Goal: Task Accomplishment & Management: Use online tool/utility

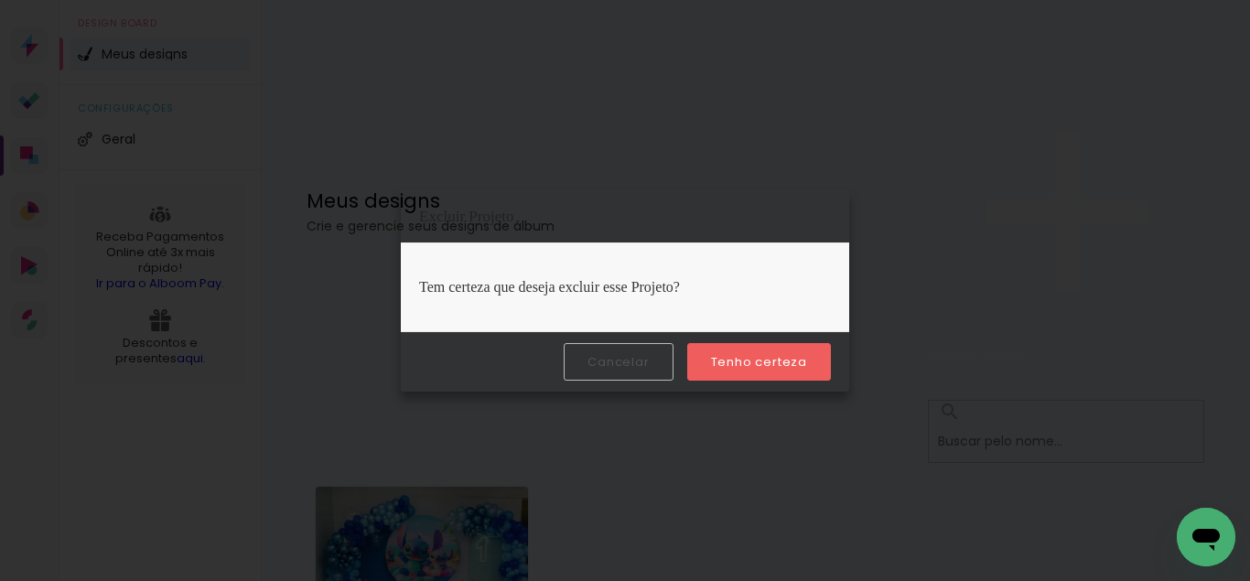
click at [0, 0] on slot "Tenho certeza" at bounding box center [0, 0] width 0 height 0
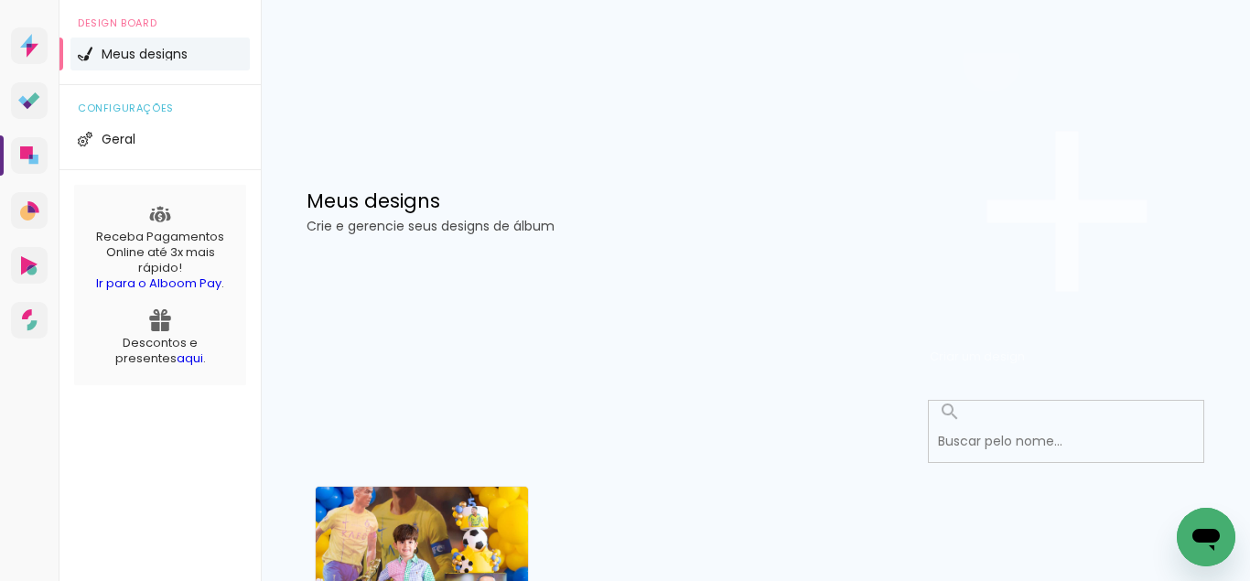
click at [1025, 348] on span "Criar um design" at bounding box center [977, 356] width 95 height 17
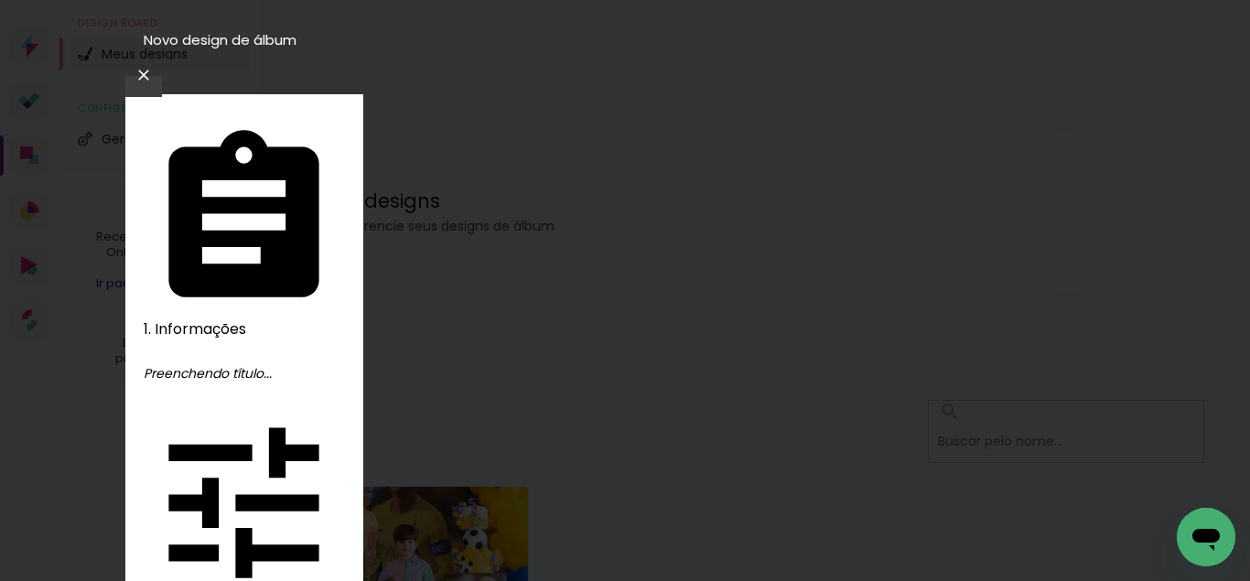
type input "Batizado"
type paper-input "Batizado"
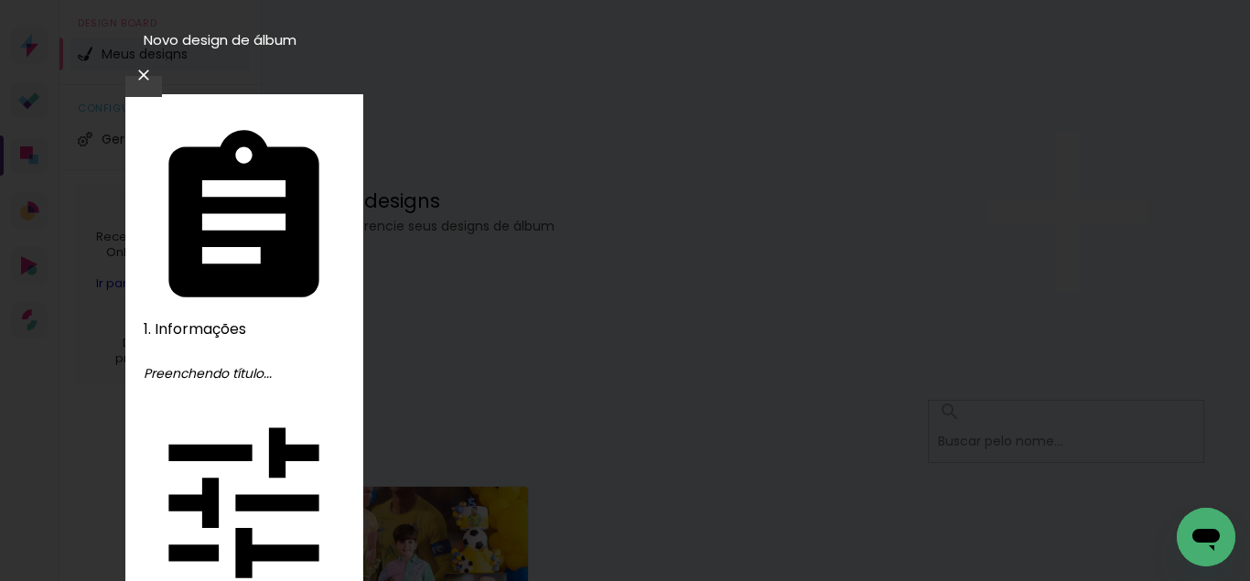
type input "Batizado Heloísa"
type paper-input "Batizado Heloísa"
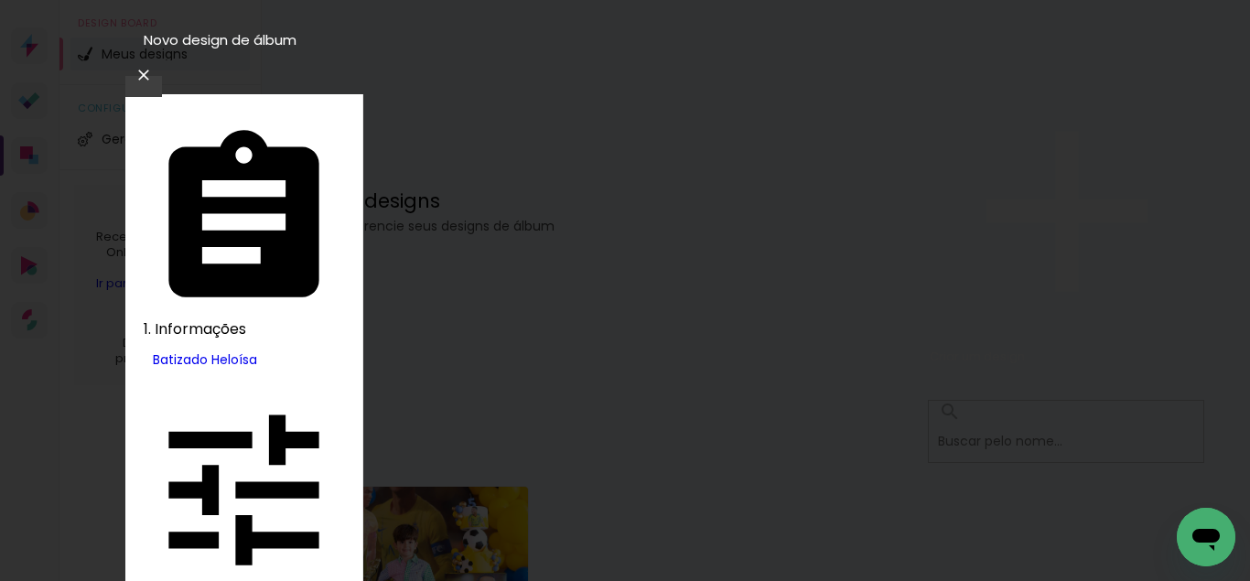
type input "foto 15"
type paper-input "foto 15"
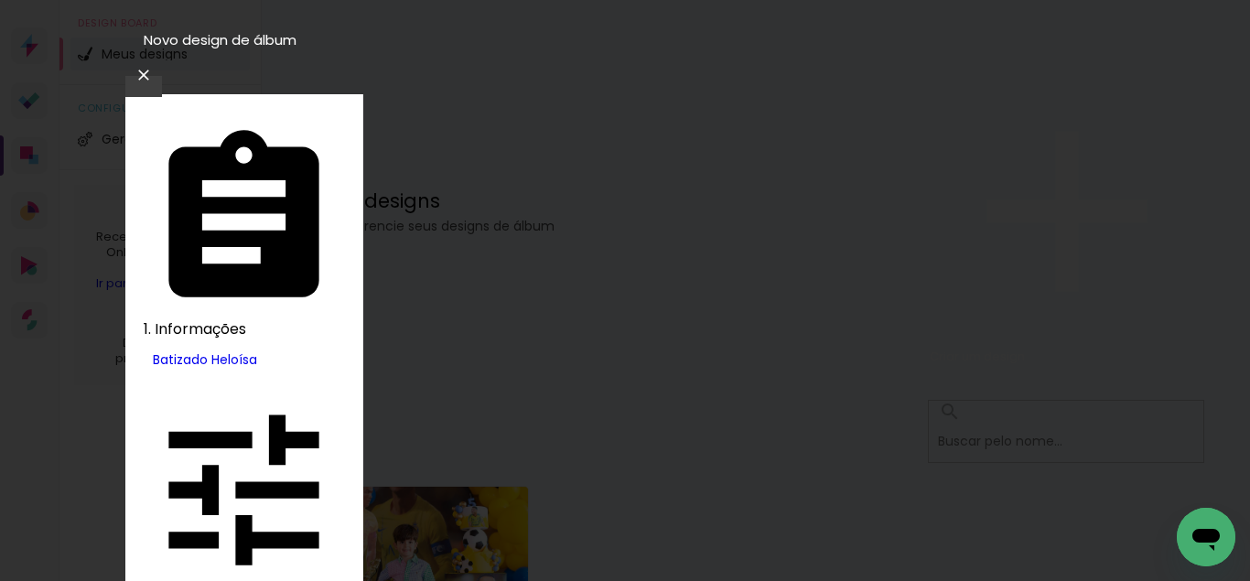
scroll to position [126, 0]
click at [0, 0] on slot "Avançar" at bounding box center [0, 0] width 0 height 0
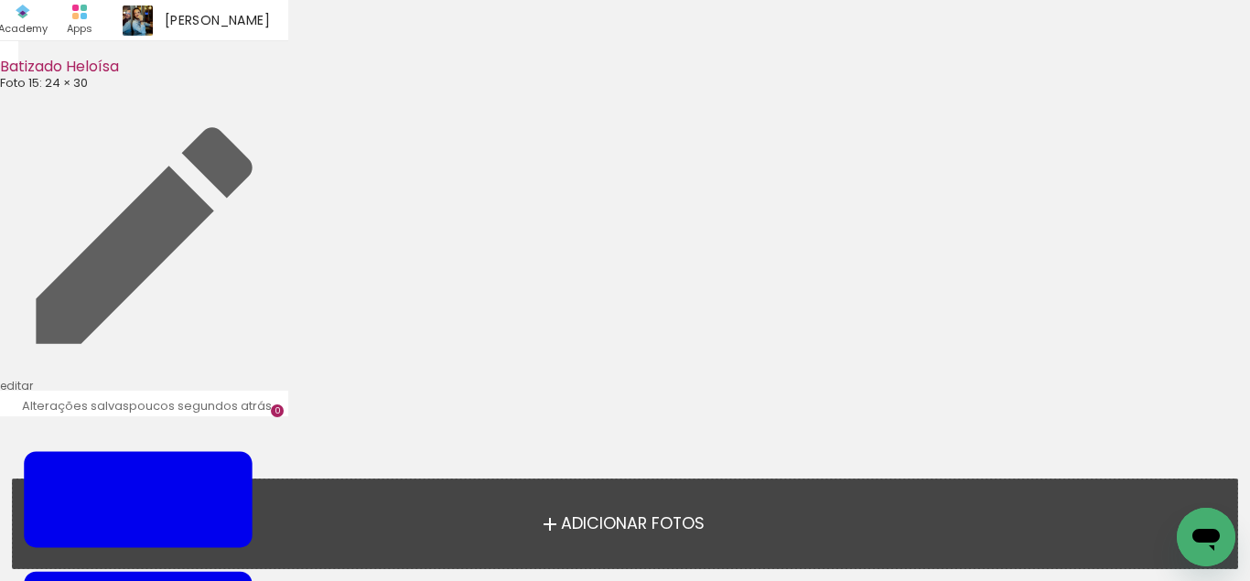
click at [686, 531] on span "Adicionar Fotos" at bounding box center [633, 524] width 144 height 16
click at [0, 0] on input "file" at bounding box center [0, 0] width 0 height 0
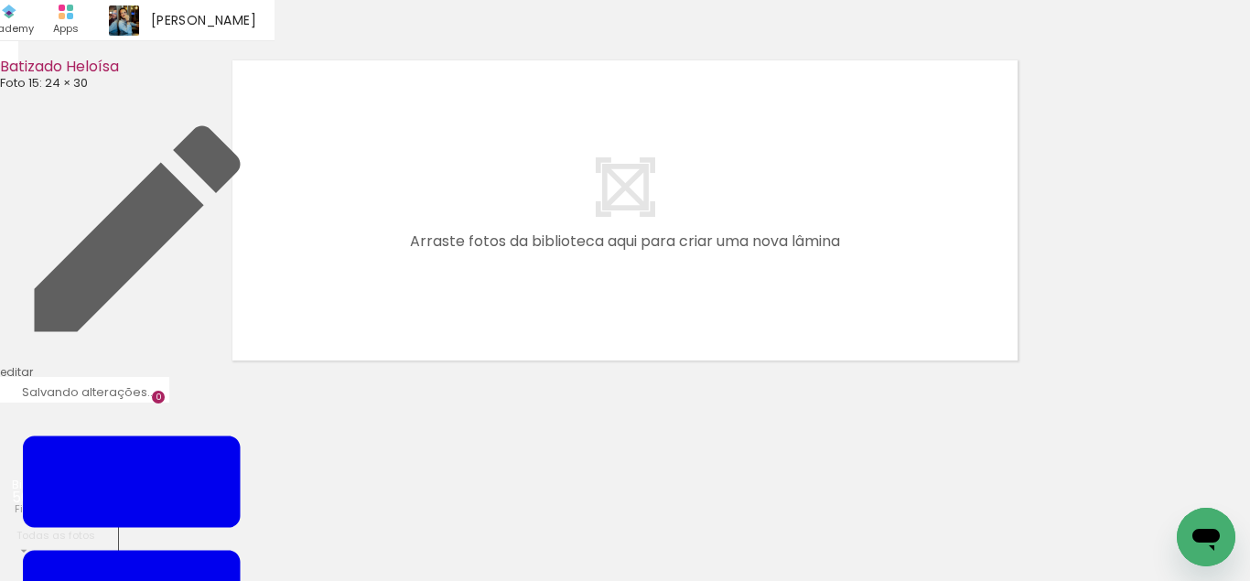
scroll to position [23, 0]
